Goal: Information Seeking & Learning: Learn about a topic

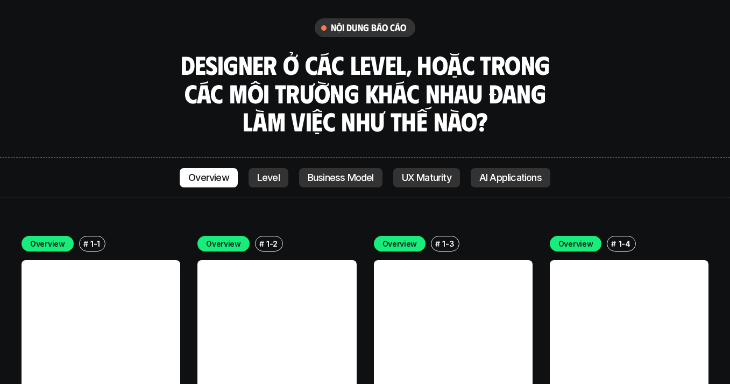
scroll to position [2897, 0]
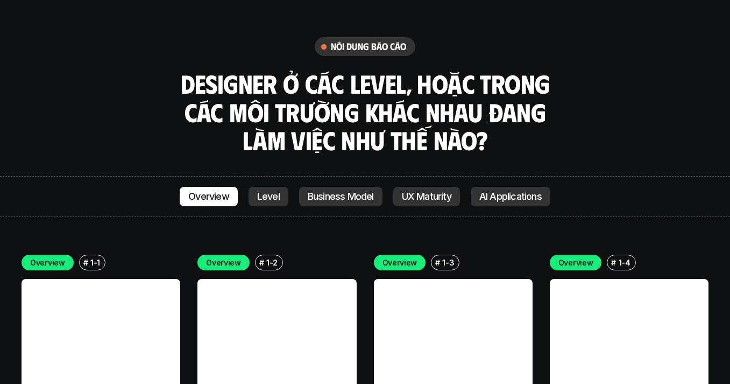
click at [423, 191] on p "UX Maturity" at bounding box center [427, 196] width 50 height 11
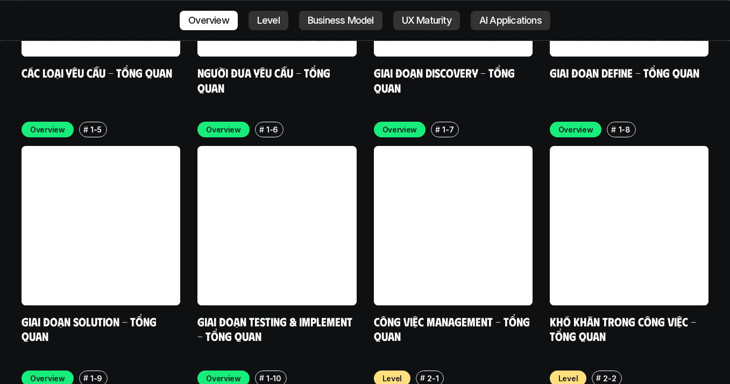
scroll to position [3279, 0]
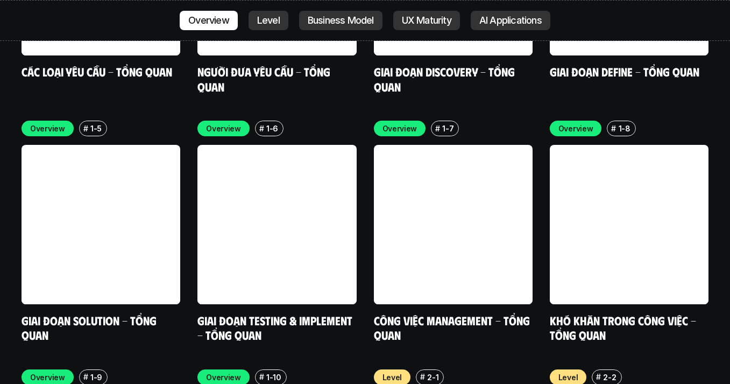
click at [351, 23] on p "Business Model" at bounding box center [341, 20] width 66 height 11
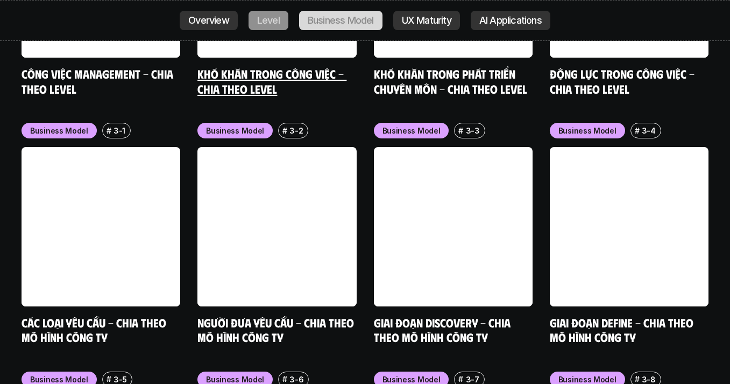
scroll to position [4280, 0]
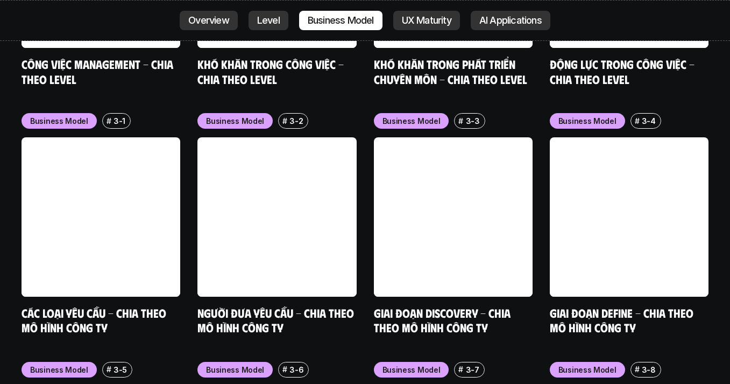
click at [422, 16] on p "UX Maturity" at bounding box center [427, 20] width 50 height 11
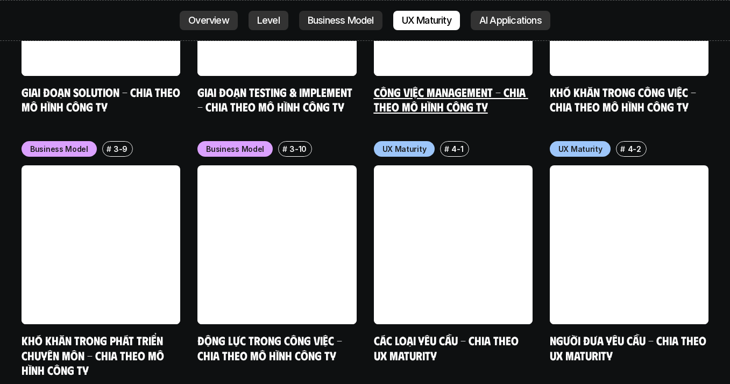
scroll to position [4776, 0]
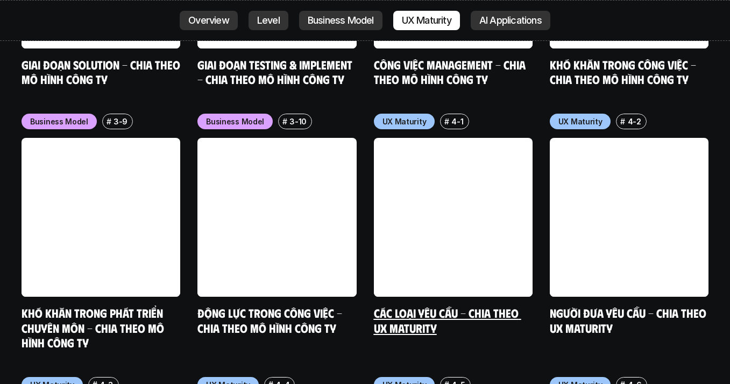
click at [486, 175] on link at bounding box center [453, 217] width 159 height 159
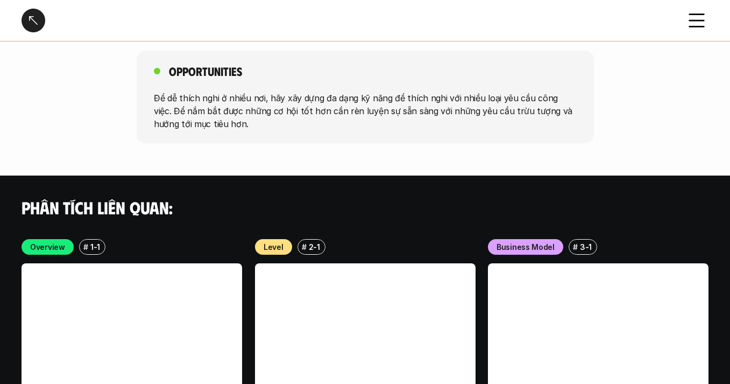
scroll to position [2033, 0]
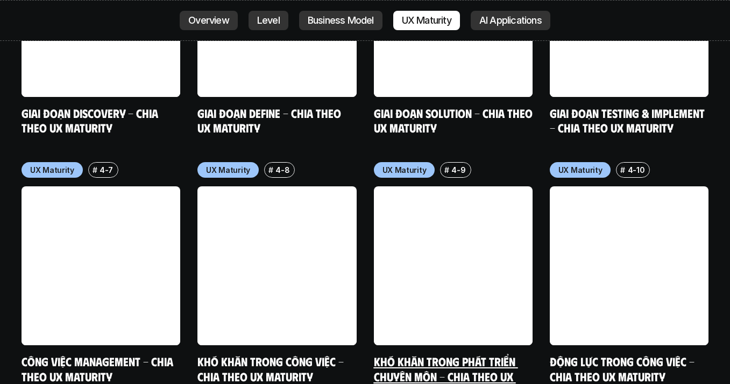
scroll to position [5241, 0]
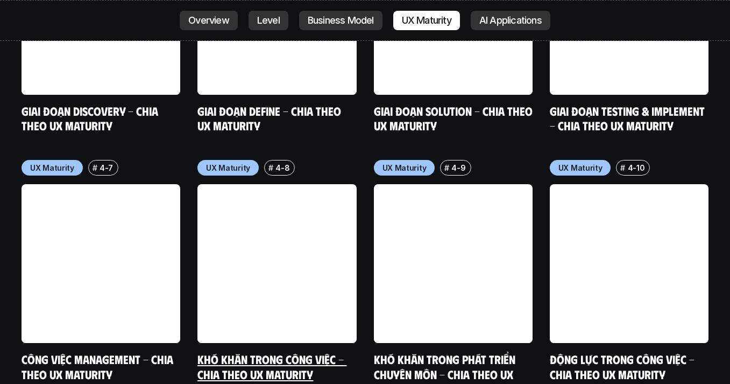
click at [256, 213] on link at bounding box center [276, 263] width 159 height 159
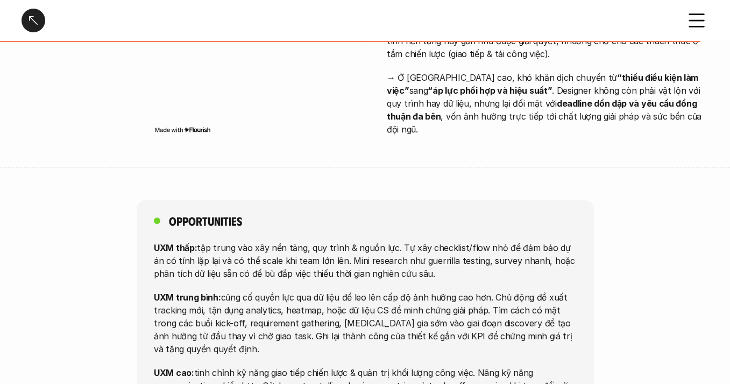
scroll to position [2841, 0]
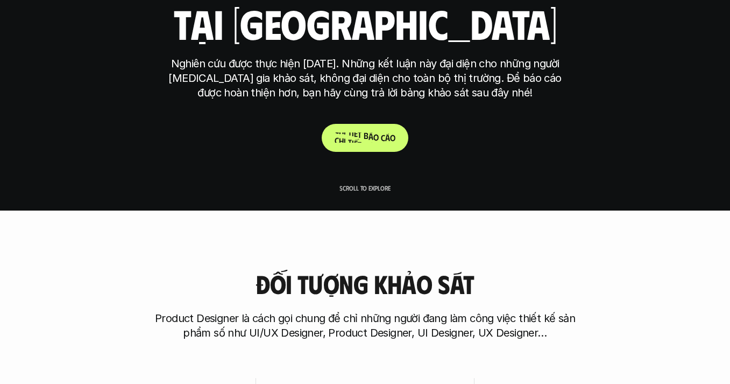
click at [349, 133] on span "t" at bounding box center [350, 132] width 4 height 10
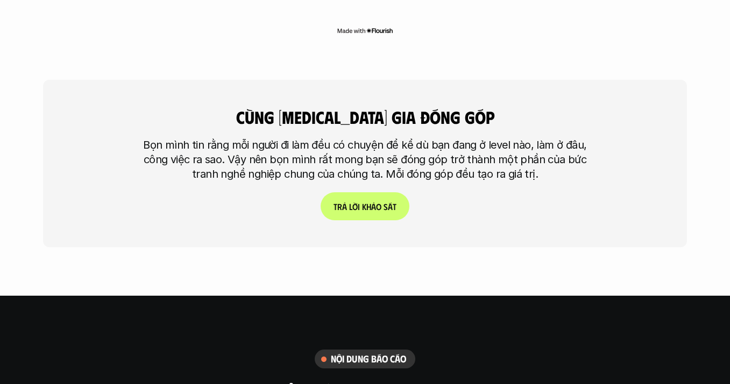
scroll to position [2559, 0]
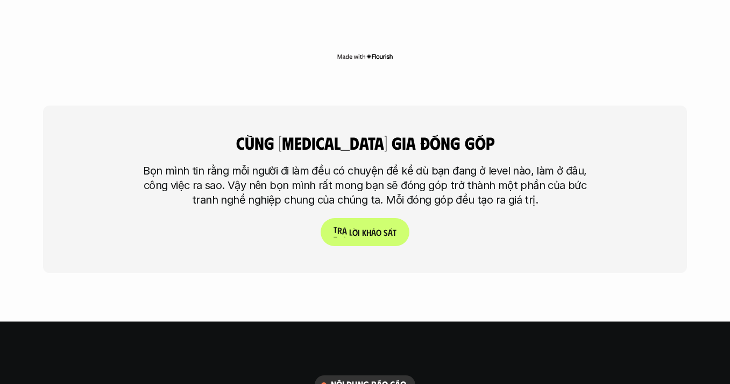
click at [360, 227] on span at bounding box center [361, 232] width 2 height 10
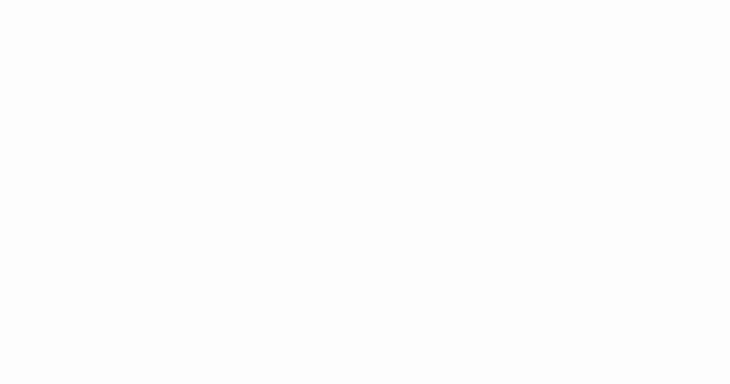
scroll to position [2858, 0]
